Goal: Task Accomplishment & Management: Use online tool/utility

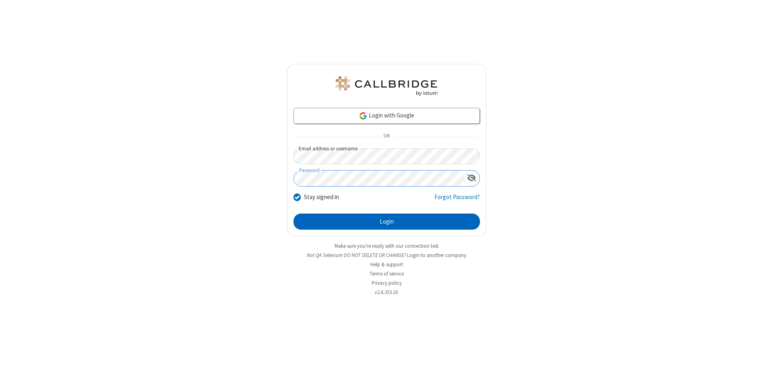
click at [386, 222] on button "Login" at bounding box center [386, 222] width 186 height 16
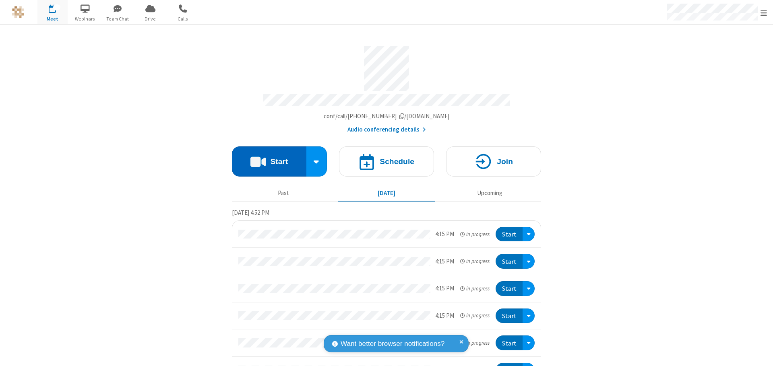
click at [266, 158] on button "Start" at bounding box center [269, 161] width 74 height 30
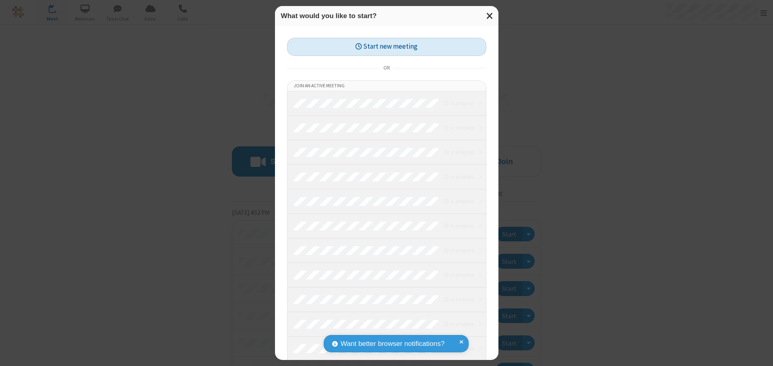
click at [386, 47] on button "Start new meeting" at bounding box center [386, 47] width 199 height 18
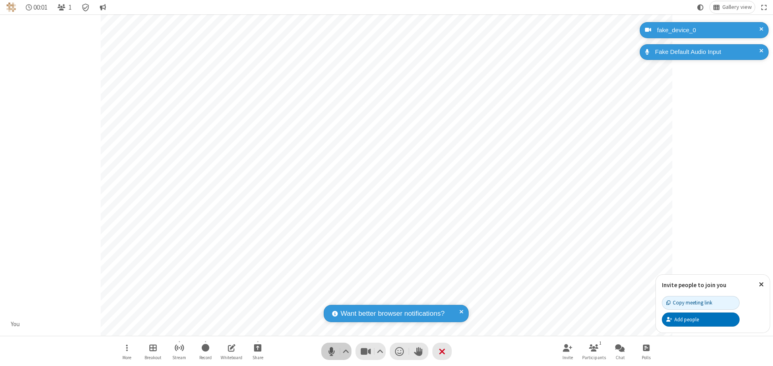
click at [331, 351] on span "Mute (⌘+Shift+A)" at bounding box center [331, 352] width 12 height 12
click at [331, 351] on span "Unmute (⌘+Shift+A)" at bounding box center [331, 352] width 12 height 12
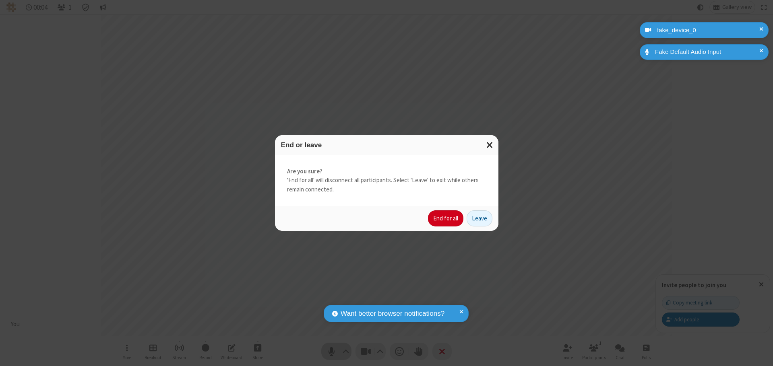
click at [446, 219] on button "End for all" at bounding box center [445, 218] width 35 height 16
